Goal: Communication & Community: Answer question/provide support

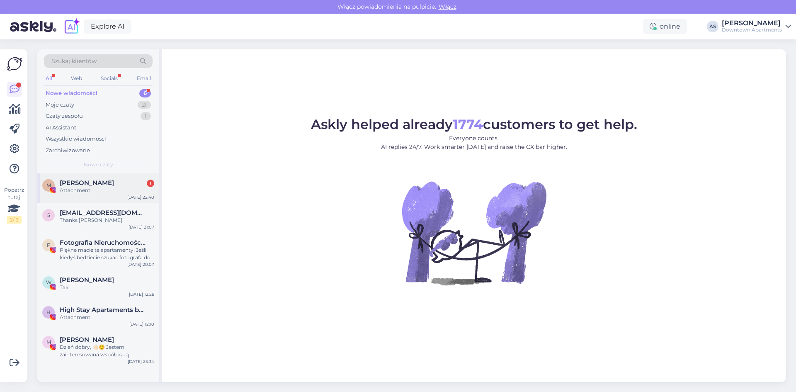
click at [122, 184] on div "[PERSON_NAME] 1" at bounding box center [107, 182] width 95 height 7
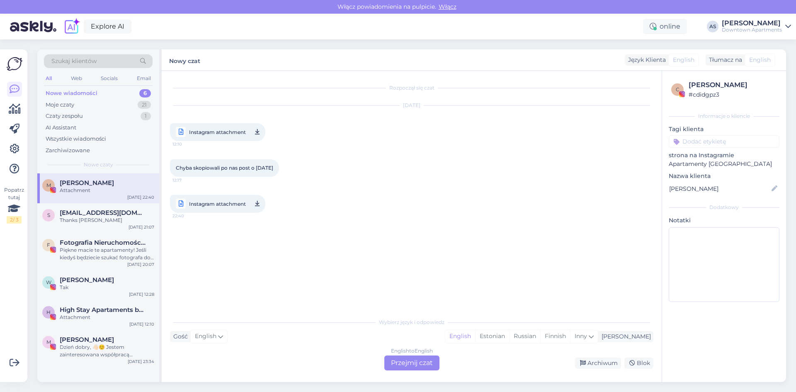
click at [72, 92] on div "Nowe wiadomości" at bounding box center [72, 93] width 52 height 8
click at [117, 212] on span "[EMAIL_ADDRESS][DOMAIN_NAME]" at bounding box center [103, 212] width 86 height 7
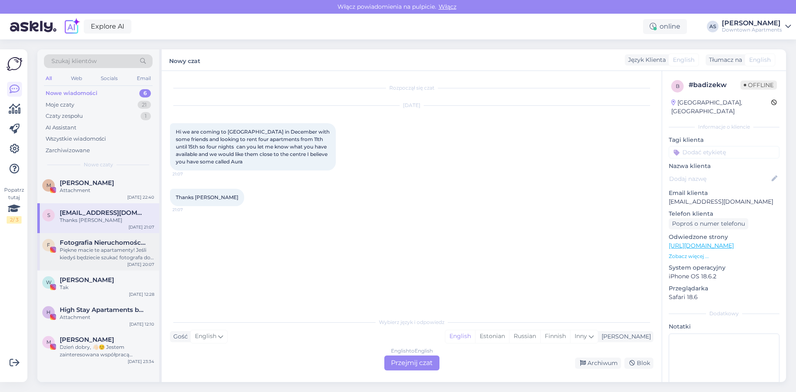
click at [111, 243] on span "Fotografia Nieruchomości • [GEOGRAPHIC_DATA] i okolice" at bounding box center [103, 242] width 86 height 7
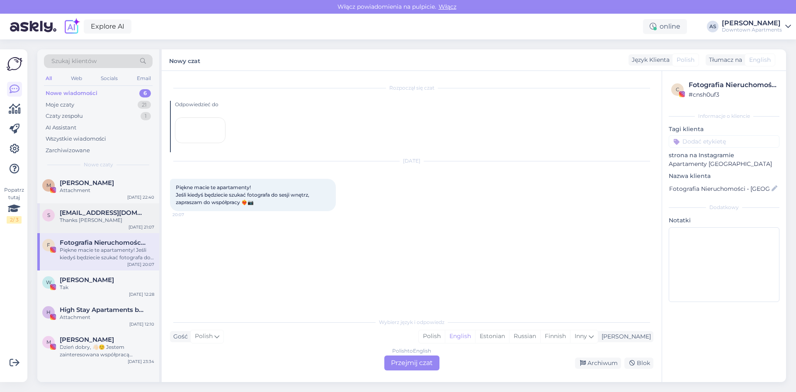
click at [108, 220] on div "Thanks [PERSON_NAME]" at bounding box center [107, 219] width 95 height 7
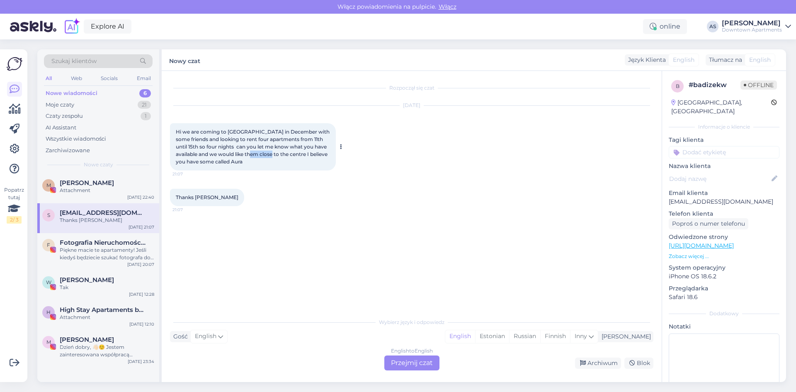
drag, startPoint x: 256, startPoint y: 156, endPoint x: 277, endPoint y: 155, distance: 20.8
click at [277, 155] on span "Hi we are coming to [GEOGRAPHIC_DATA] in December with some friends and looking…" at bounding box center [253, 147] width 155 height 36
click at [279, 163] on div "Hi we are coming to [GEOGRAPHIC_DATA] in December with some friends and looking…" at bounding box center [253, 146] width 166 height 47
click at [647, 337] on div "[PERSON_NAME]" at bounding box center [624, 336] width 53 height 9
type input "polish"
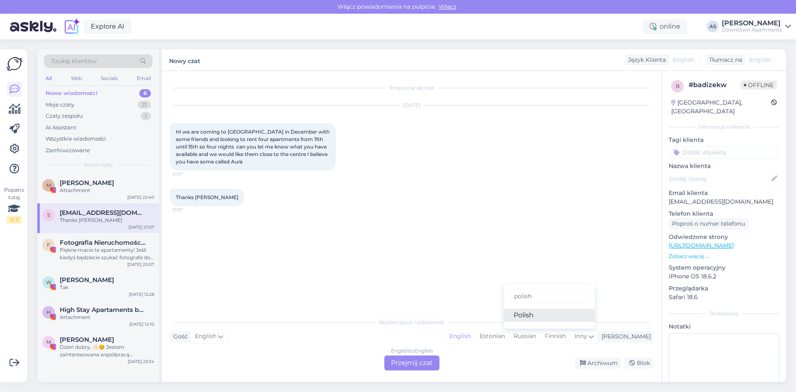
click at [593, 318] on link "Polish" at bounding box center [549, 314] width 91 height 13
click at [430, 361] on div "English to Polish Przejmij czat" at bounding box center [411, 362] width 55 height 15
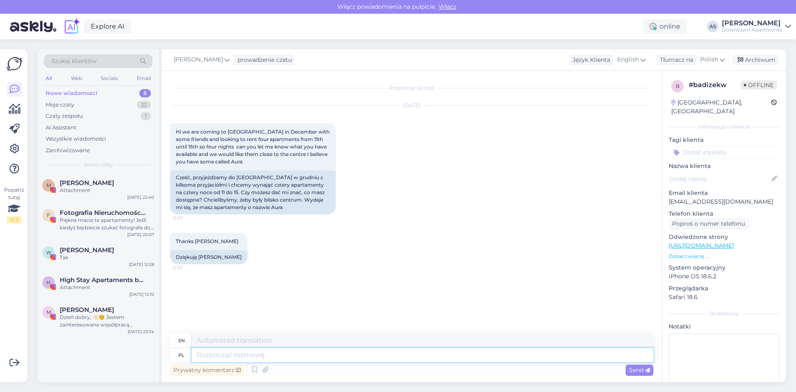
click at [325, 356] on textarea at bounding box center [423, 355] width 462 height 14
type textarea "Dzień"
type textarea "Day"
type textarea "Dzień dobry,"
type textarea "Good morning,"
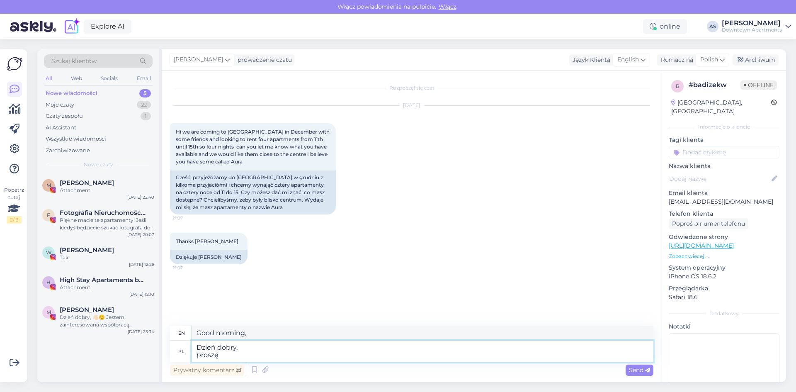
type textarea "Dzień dobry, proszę o"
type textarea "Good morning, please"
type textarea "Dzień dobry, proszę o i"
type textarea "Good morning,"
type textarea "Dzień dobry, proszę o informa"
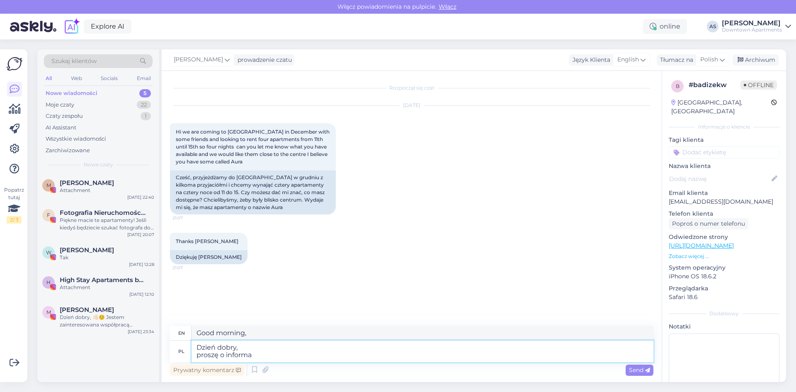
type textarea "Good morning, I asking for information"
type textarea "Dzień dobry, proszę o informację"
type textarea "Good morning, let me know"
type textarea "Dzień dobry, proszę o informację po i"
type textarea "Good morning, I like to ask for information about"
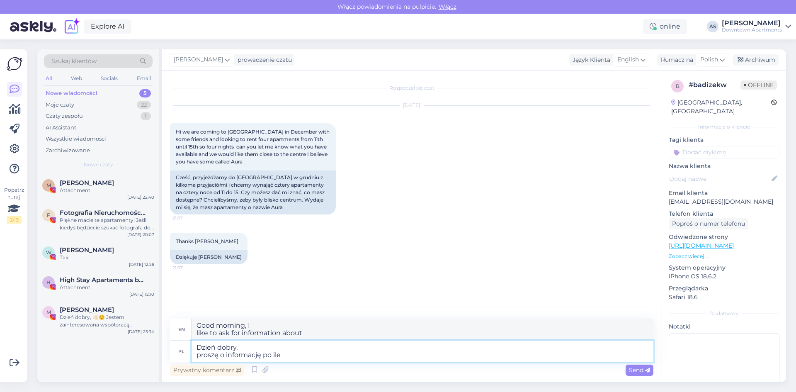
type textarea "Dzień dobry, proszę o informację po ile"
type textarea "Good morning, please let me how much"
type textarea "Dzień dobry, proszę o informację po ile os"
type textarea "Good morning, please me know how many people"
drag, startPoint x: 325, startPoint y: 356, endPoint x: 324, endPoint y: 349, distance: 7.1
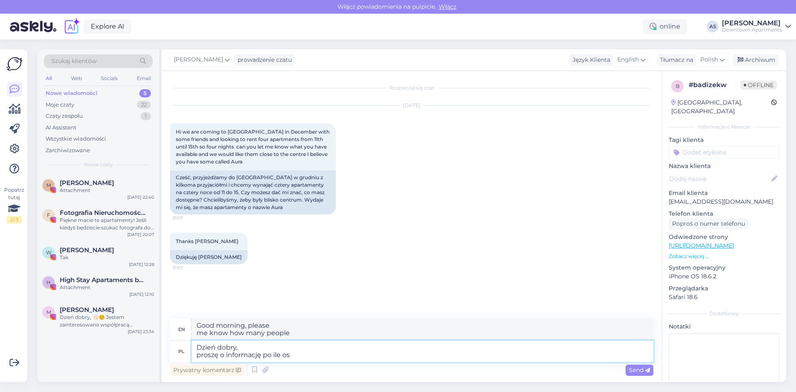
click at [324, 349] on textarea "Dzień dobry, proszę o informację po ile os" at bounding box center [423, 351] width 462 height 22
click at [313, 357] on textarea "Dzień dobry, proszę o informację po ile os" at bounding box center [423, 351] width 462 height 22
type textarea "Dzień dobry, proszę o informację po ile osób będzie w"
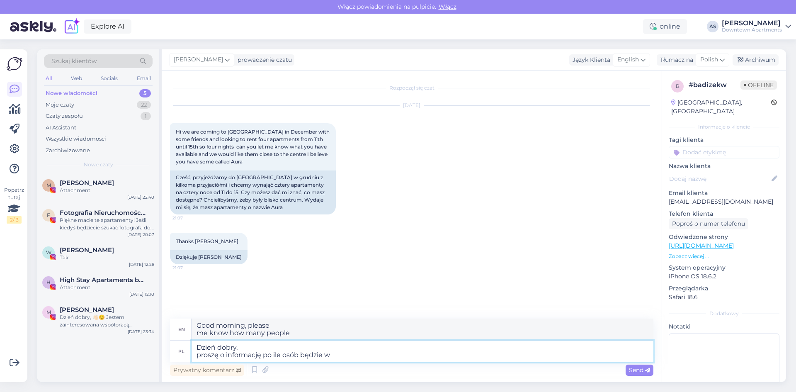
type textarea "Good morning, please let know how many people will be there"
type textarea "Dzień dobry, proszę o informację po ile osób będzie w k"
type textarea "Good morning, please let me how many people will be there"
type textarea "Dzień dobry, proszę o informację po ile osób będzie w każdym z"
type textarea "Good morning, please me know how many people will be in each"
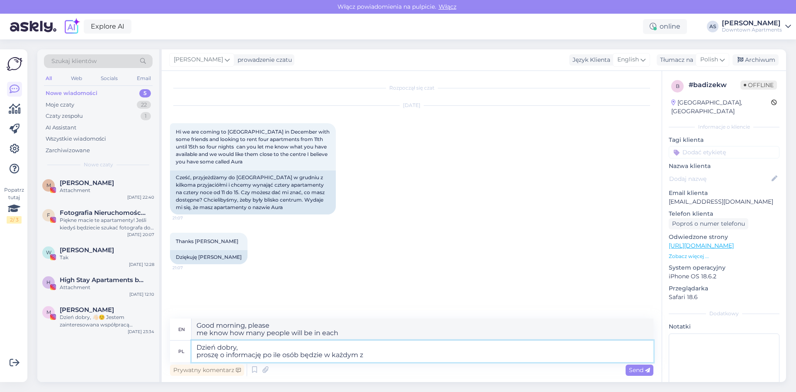
type textarea "Dzień dobry, proszę o informację po ile osób będzie w każdym z a"
type textarea "Good morning, please me know how many people will be in each of them."
type textarea "Dzień dobry, proszę o informację po ile osób będzie w każdym z apartamentów"
type textarea "Good morning, let me know how many people will be in each apartment."
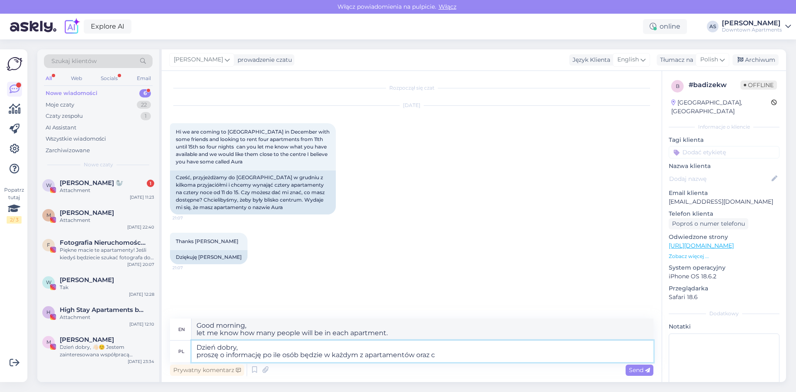
type textarea "Dzień dobry, proszę o informację po ile osób będzie w każdym z apartamentów ora…"
type textarea "Good morning, let me know how many people will be in each apartment and"
type textarea "Dzień dobry, proszę o informację po ile osób będzie w każdym z apartamentów ora…"
type textarea "Good morning, let me know how many people will be in each apartment and whether"
type textarea "Dzień dobry, proszę o informację po ile osób będzie w każdym z apartamentów ora…"
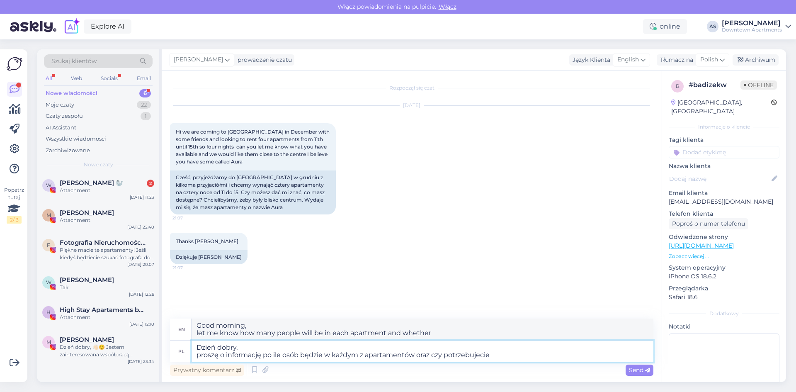
type textarea "Good morning, let me know how many people will be in each apartment and whether…"
type textarea "Dzień dobry, proszę o informację po ile osób będzie w każdym z apartamentów ora…"
type textarea "Good morning, let me know how many people will be in each apartment and whether…"
type textarea "Dzień dobry, proszę o informację po ile osób będzie w każdym z apartamentów ora…"
type textarea "Good morning, let me know how many people will be in each apartment and whether…"
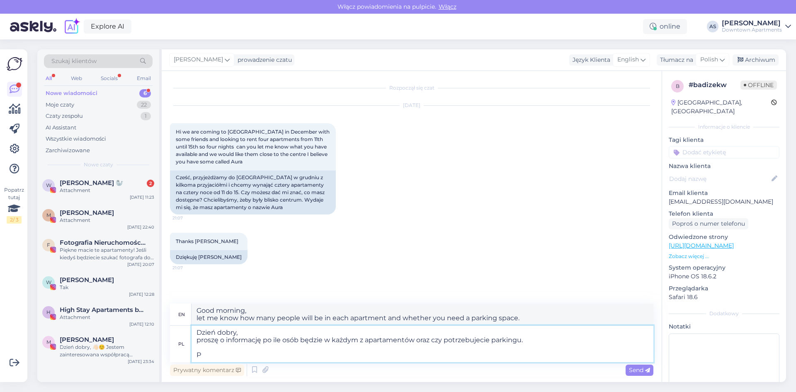
type textarea "Dzień dobry, proszę o informację po ile osób będzie w każdym z apartamentów ora…"
type textarea "Good morning, let me know how many people will be in each apartment and whether…"
type textarea "Dzień dobry, proszę o informację po ile osób będzie w każdym z apartamentów ora…"
type textarea "Good morning, Could you please let me know how many people will be in each apar…"
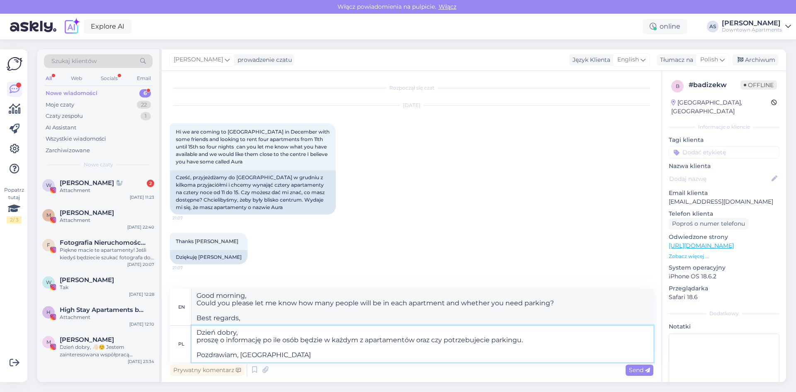
type textarea "Dzień dobry, proszę o informację po ile osób będzie w każdym z apartamentów ora…"
type textarea "Good morning, let me know how many people will be in each apartment and whether…"
type textarea "Dzień dobry, proszę o informację po ile osób będzie w każdym z apartamentów ora…"
click at [630, 372] on span "Send" at bounding box center [639, 369] width 21 height 7
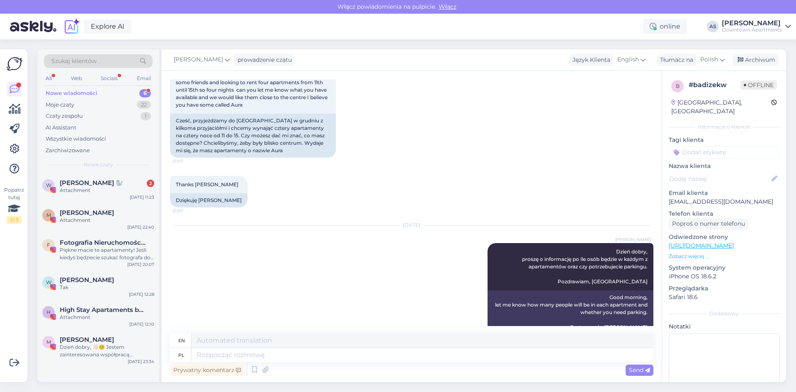
scroll to position [74, 0]
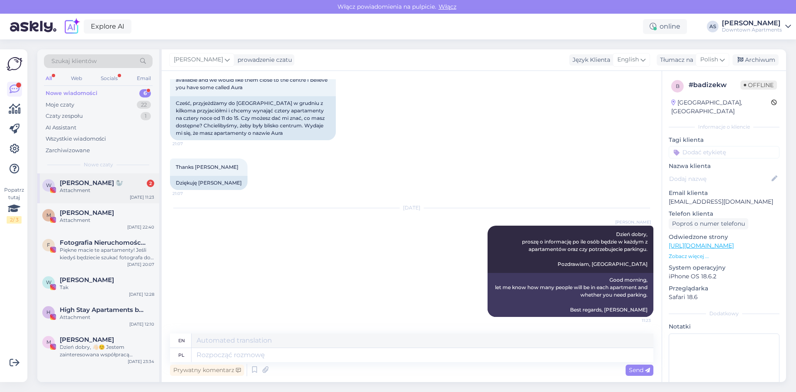
click at [112, 184] on span "[PERSON_NAME] 🦭" at bounding box center [92, 182] width 64 height 7
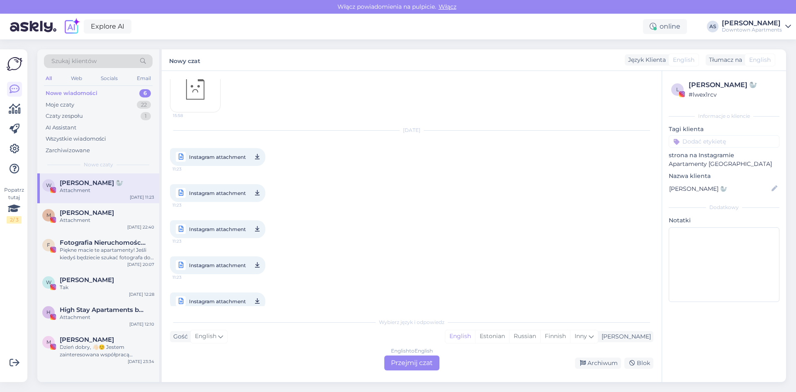
scroll to position [104, 0]
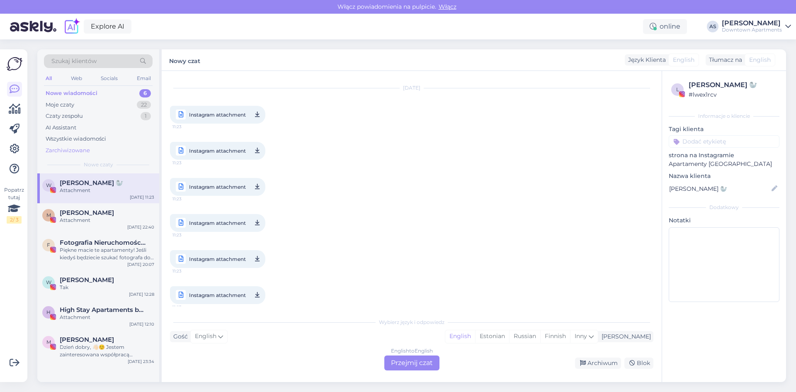
click at [82, 147] on div "Zarchiwizowane" at bounding box center [68, 150] width 44 height 8
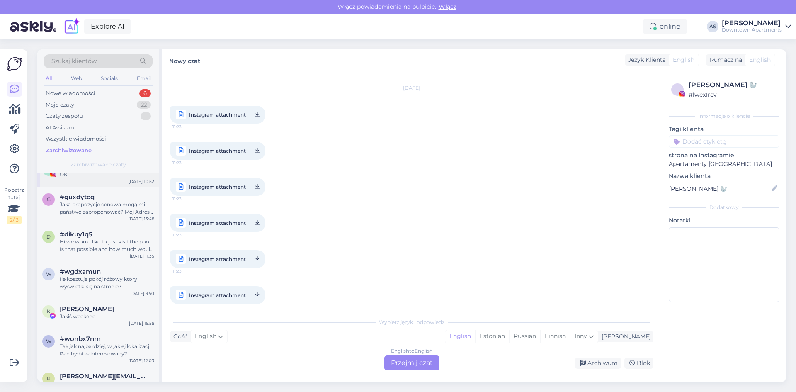
scroll to position [124, 0]
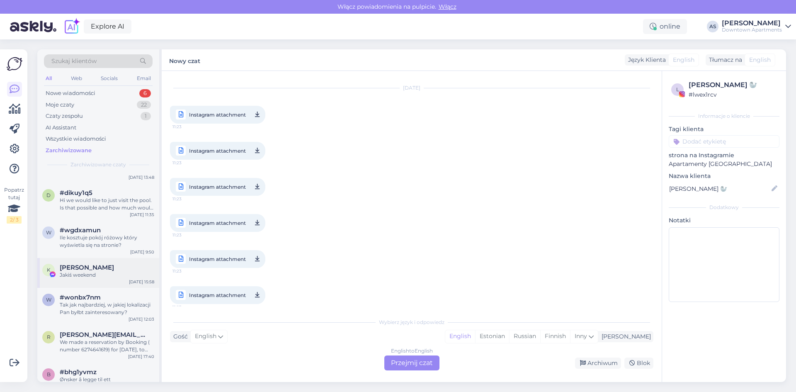
click at [87, 267] on span "[PERSON_NAME]" at bounding box center [87, 267] width 54 height 7
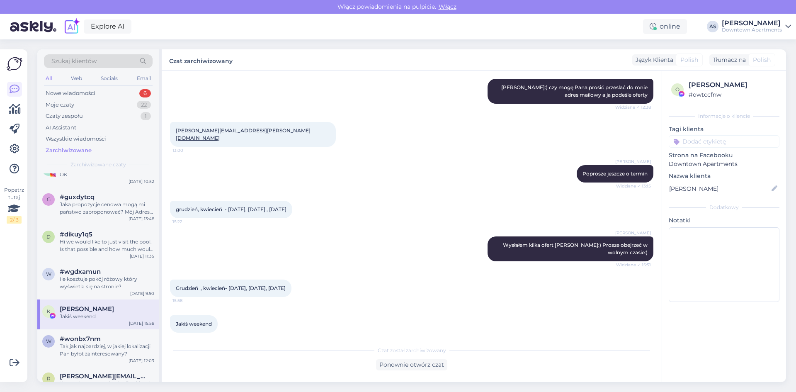
scroll to position [0, 0]
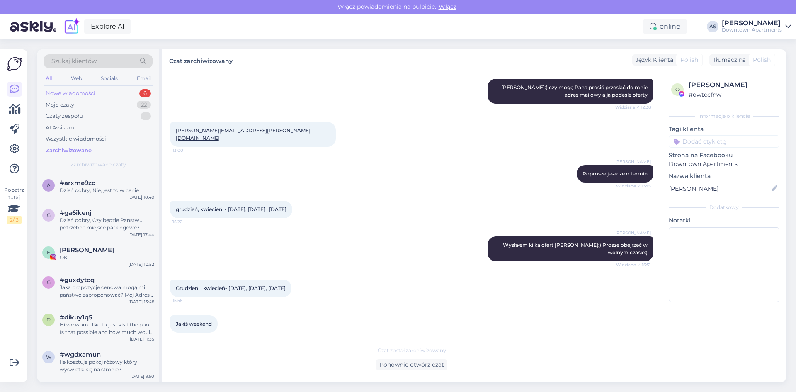
click at [99, 92] on div "Nowe wiadomości 6" at bounding box center [98, 93] width 109 height 12
